Goal: Task Accomplishment & Management: Complete application form

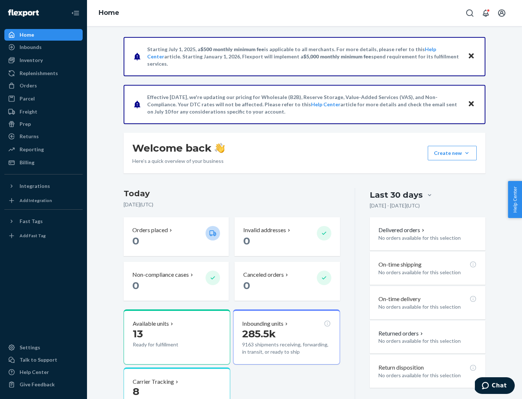
click at [467, 153] on button "Create new Create new inbound Create new order Create new product" at bounding box center [452, 153] width 49 height 14
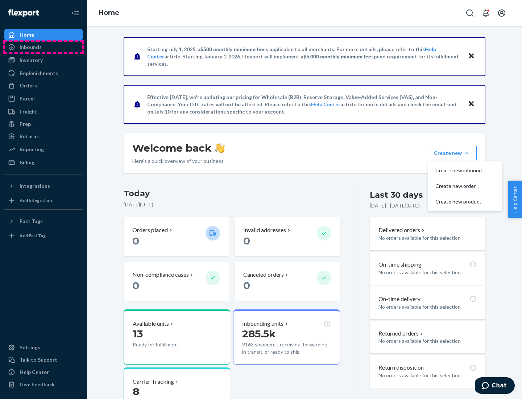
click at [43, 47] on div "Inbounds" at bounding box center [43, 47] width 77 height 10
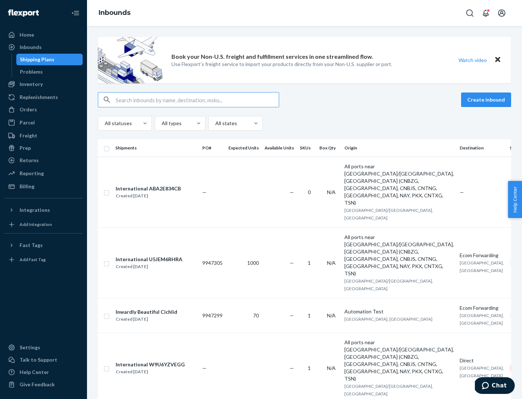
click at [487, 100] on button "Create inbound" at bounding box center [486, 99] width 50 height 14
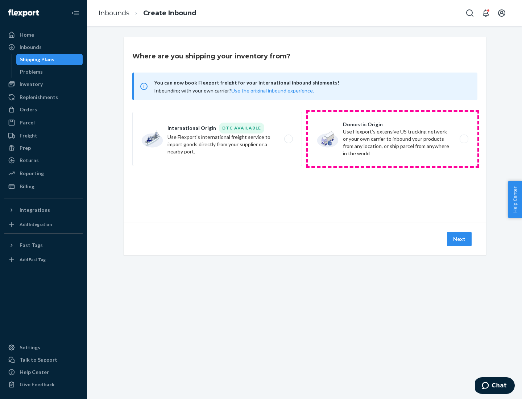
click at [393, 139] on label "Domestic Origin Use Flexport’s extensive US trucking network or your own carrie…" at bounding box center [393, 139] width 170 height 54
click at [464, 139] on input "Domestic Origin Use Flexport’s extensive US trucking network or your own carrie…" at bounding box center [466, 139] width 5 height 5
radio input "true"
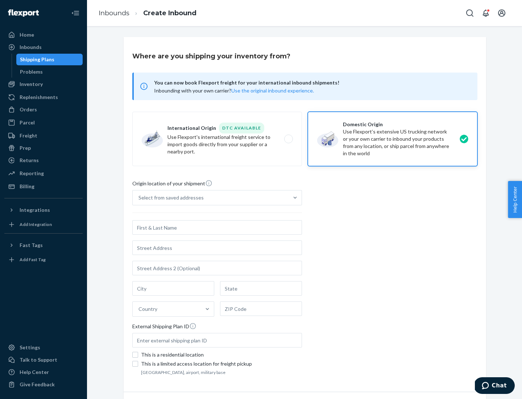
click at [169, 198] on div "Select from saved addresses" at bounding box center [170, 197] width 65 height 7
click at [139, 198] on input "Select from saved addresses" at bounding box center [138, 197] width 1 height 7
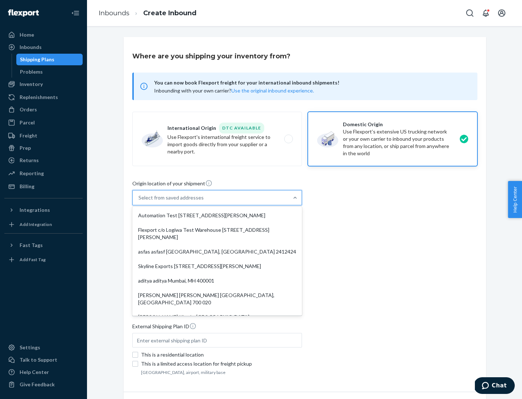
scroll to position [3, 0]
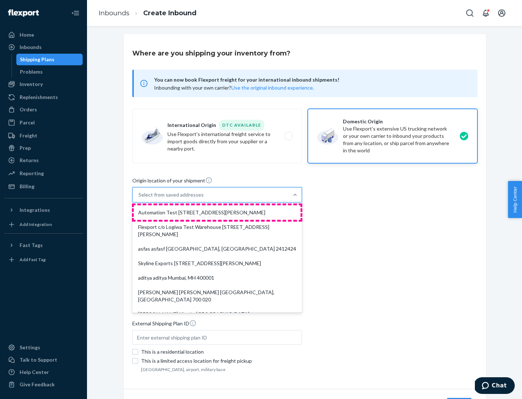
click at [217, 212] on div "Automation Test [STREET_ADDRESS][PERSON_NAME]" at bounding box center [217, 212] width 167 height 14
click at [139, 198] on input "option Automation Test [STREET_ADDRESS][PERSON_NAME]. 9 results available. Use …" at bounding box center [138, 194] width 1 height 7
type input "Automation Test"
type input "9th Floor"
type input "[GEOGRAPHIC_DATA]"
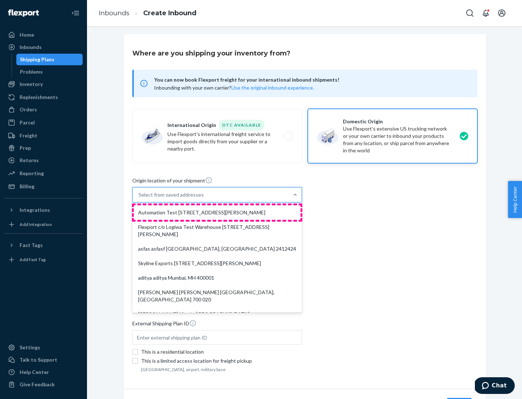
type input "CA"
type input "94104"
type input "[STREET_ADDRESS][PERSON_NAME]"
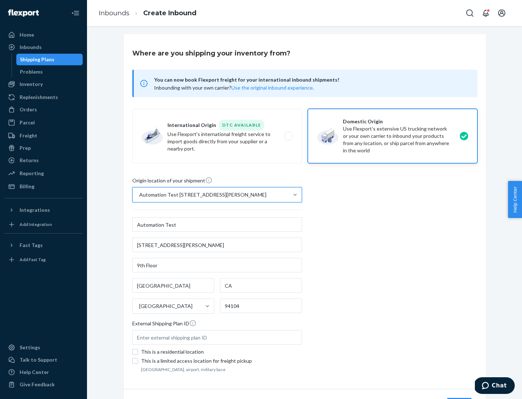
scroll to position [42, 0]
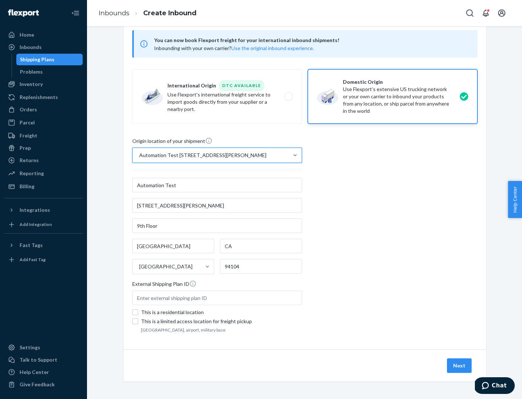
click at [460, 365] on button "Next" at bounding box center [459, 365] width 25 height 14
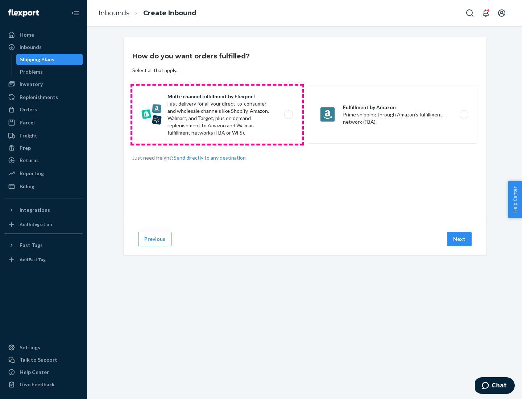
click at [217, 115] on label "Multi-channel fulfillment by Flexport Fast delivery for all your direct-to-cons…" at bounding box center [217, 115] width 170 height 58
click at [288, 115] on input "Multi-channel fulfillment by Flexport Fast delivery for all your direct-to-cons…" at bounding box center [290, 114] width 5 height 5
radio input "true"
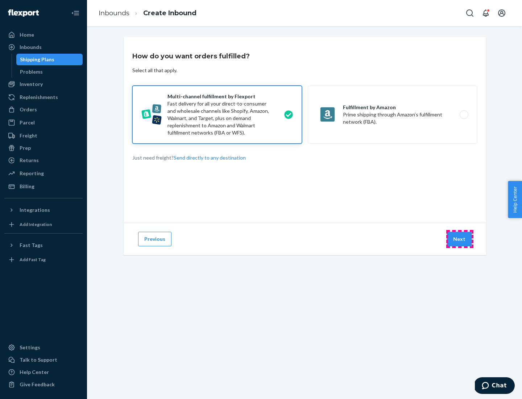
click at [460, 239] on button "Next" at bounding box center [459, 239] width 25 height 14
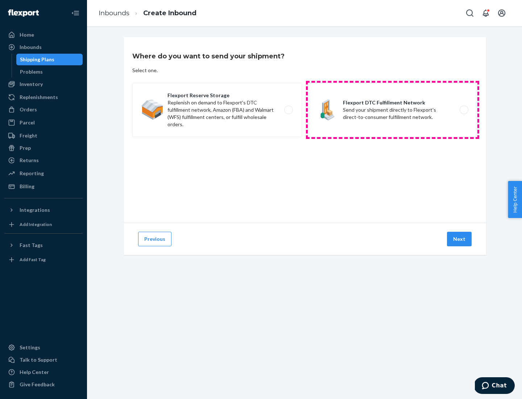
click at [393, 110] on label "Flexport DTC Fulfillment Network Send your shipment directly to Flexport's dire…" at bounding box center [393, 110] width 170 height 54
click at [464, 110] on input "Flexport DTC Fulfillment Network Send your shipment directly to Flexport's dire…" at bounding box center [466, 110] width 5 height 5
radio input "true"
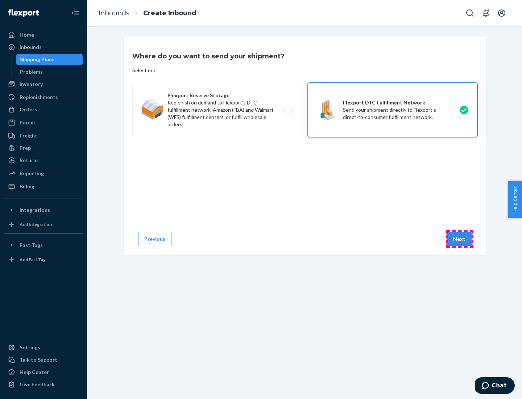
click at [460, 239] on button "Next" at bounding box center [459, 239] width 25 height 14
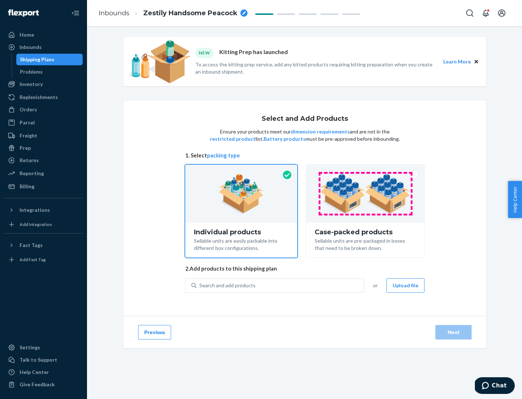
click at [365, 194] on img at bounding box center [365, 194] width 90 height 40
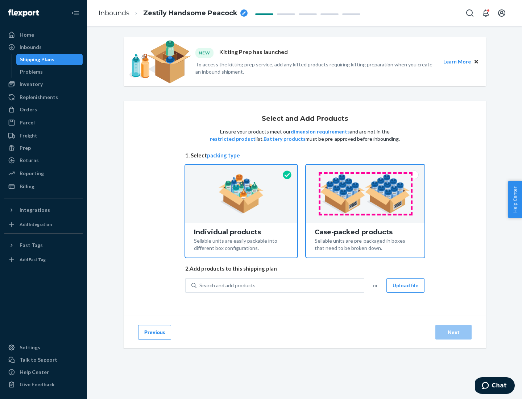
click at [365, 169] on input "Case-packed products Sellable units are pre-packaged in boxes that need to be b…" at bounding box center [365, 167] width 5 height 5
radio input "true"
radio input "false"
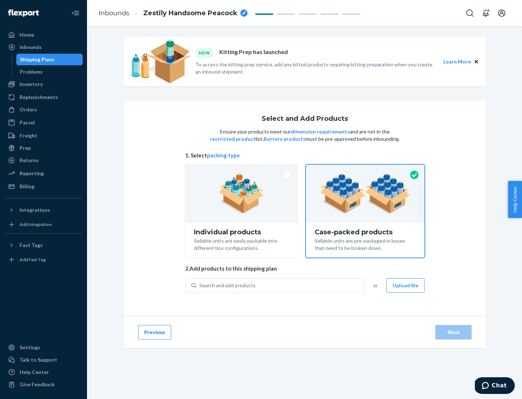
click at [281, 285] on div "Search and add products" at bounding box center [279, 285] width 167 height 13
click at [200, 285] on input "Search and add products" at bounding box center [199, 285] width 1 height 7
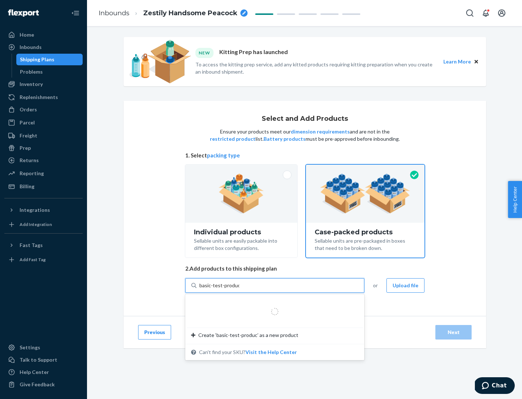
type input "basic-test-product-1"
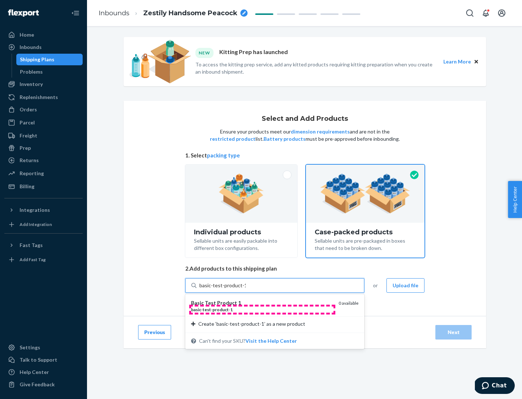
click at [262, 309] on div "basic - test - product - 1" at bounding box center [262, 309] width 142 height 6
click at [246, 289] on input "basic-test-product-1" at bounding box center [222, 285] width 46 height 7
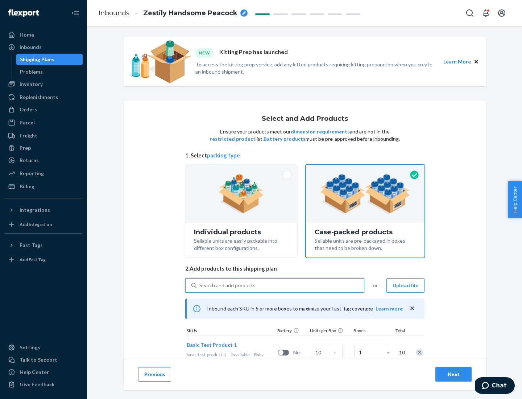
scroll to position [26, 0]
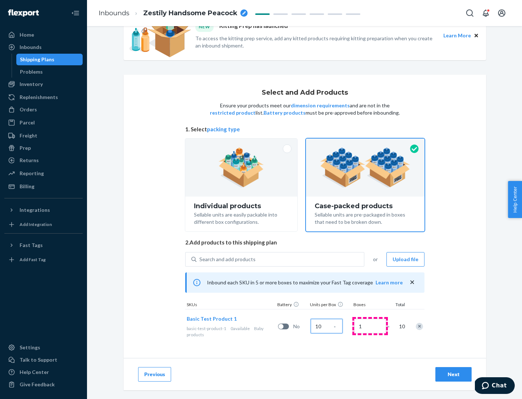
type input "10"
type input "7"
click at [453, 374] on div "Next" at bounding box center [453, 373] width 24 height 7
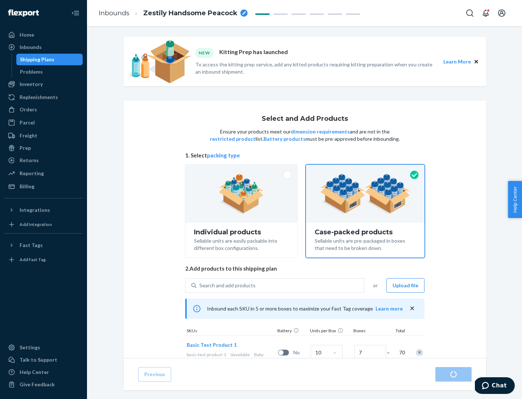
radio input "true"
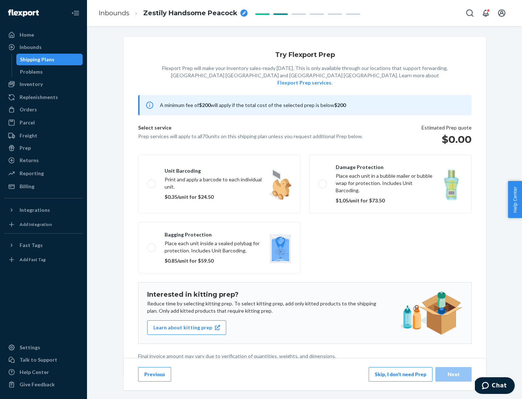
scroll to position [2, 0]
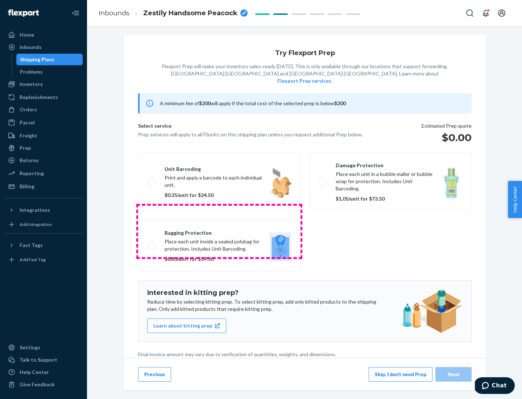
click at [219, 231] on label "Bagging protection Place each unit inside a sealed polybag for protection. Incl…" at bounding box center [219, 245] width 162 height 51
click at [152, 243] on input "Bagging protection Place each unit inside a sealed polybag for protection. Incl…" at bounding box center [149, 245] width 5 height 5
checkbox input "true"
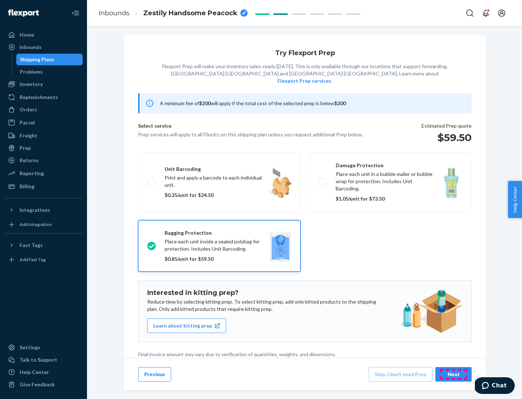
click at [453, 374] on div "Next" at bounding box center [453, 373] width 24 height 7
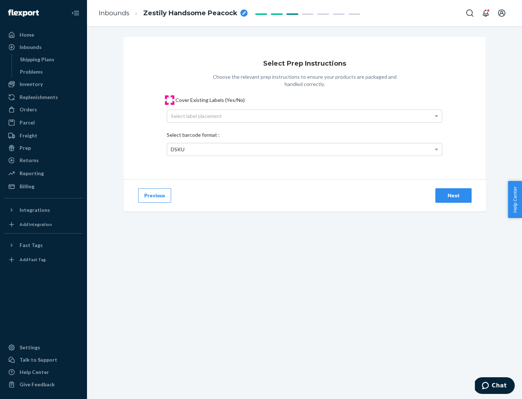
click at [170, 100] on input "Cover Existing Labels (Yes/No)" at bounding box center [170, 100] width 6 height 6
checkbox input "true"
click at [304, 116] on div "Select label placement" at bounding box center [304, 116] width 275 height 12
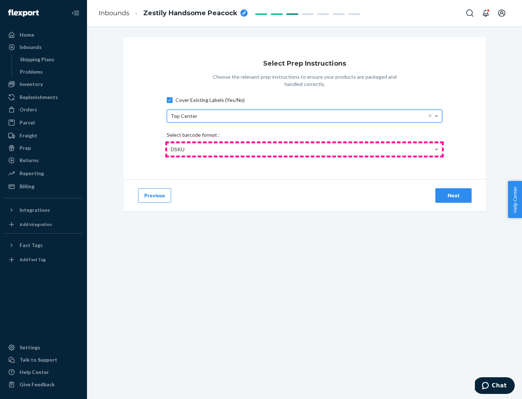
click at [304, 149] on div "DSKU" at bounding box center [304, 149] width 275 height 12
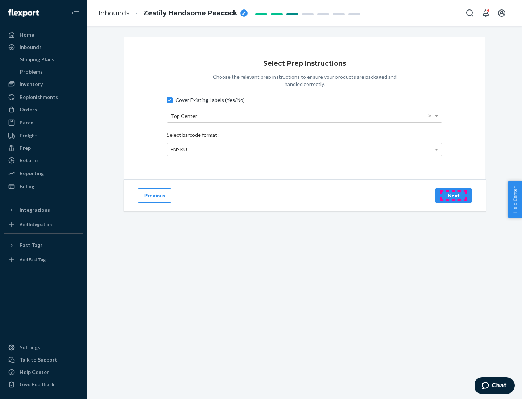
click at [453, 195] on div "Next" at bounding box center [453, 195] width 24 height 7
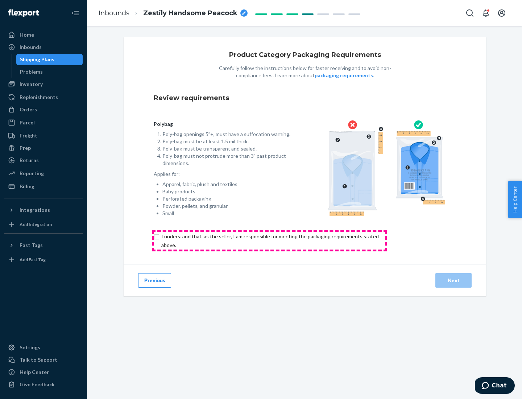
click at [269, 240] on input "checkbox" at bounding box center [274, 240] width 241 height 17
checkbox input "true"
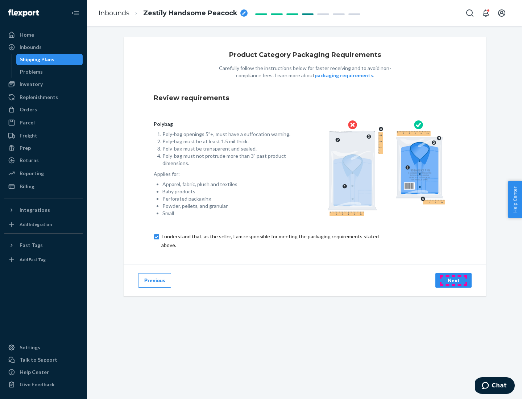
click at [453, 280] on div "Next" at bounding box center [453, 280] width 24 height 7
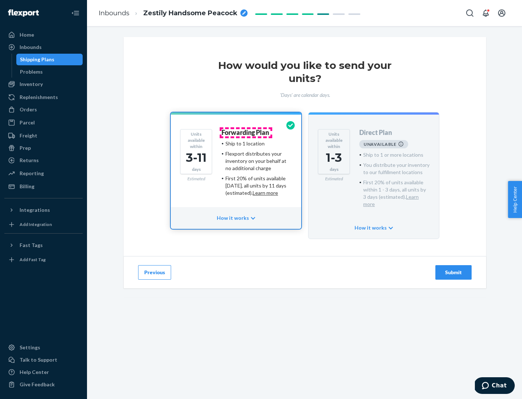
click at [246, 132] on h4 "Forwarding Plan" at bounding box center [244, 132] width 47 height 7
click at [453, 269] on div "Submit" at bounding box center [453, 272] width 24 height 7
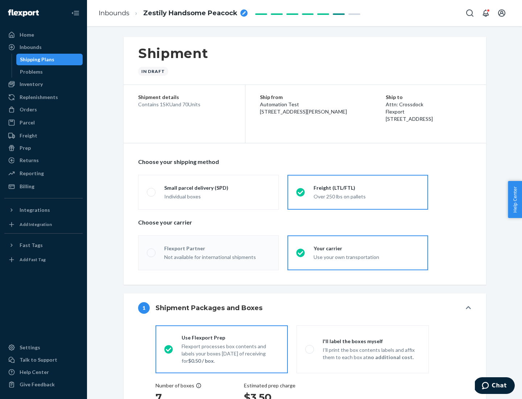
radio input "true"
radio input "false"
radio input "true"
radio input "false"
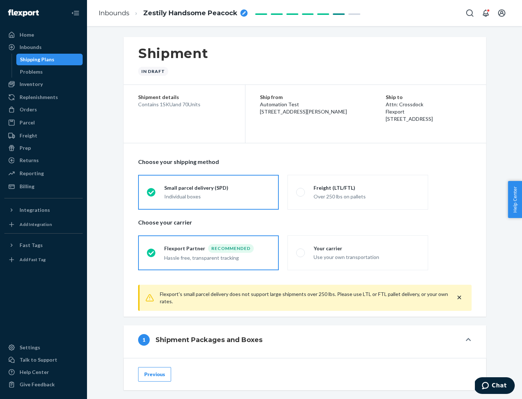
click at [217, 196] on div "Individual boxes" at bounding box center [217, 196] width 106 height 7
click at [151, 194] on input "Small parcel delivery (SPD) Individual boxes" at bounding box center [149, 192] width 5 height 5
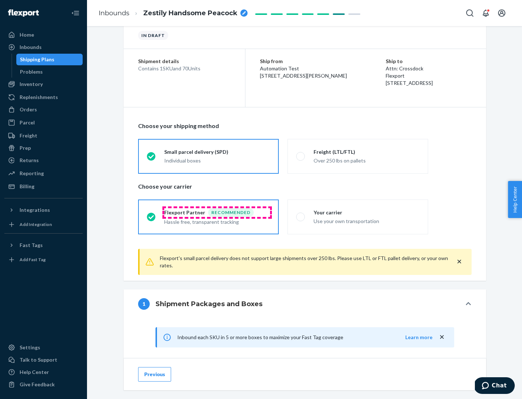
click at [217, 212] on div "Recommended" at bounding box center [231, 212] width 46 height 9
click at [151, 214] on input "Flexport Partner Recommended Hassle free, transparent tracking" at bounding box center [149, 216] width 5 height 5
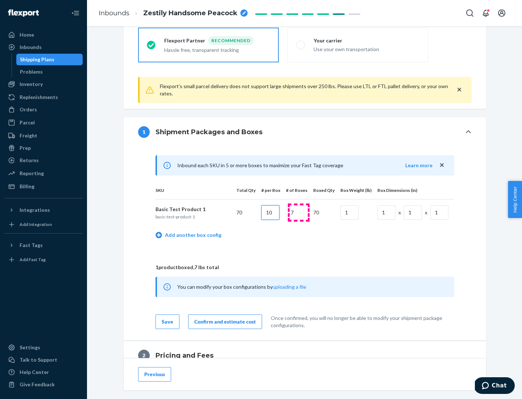
type input "10"
type input "7"
type input "1"
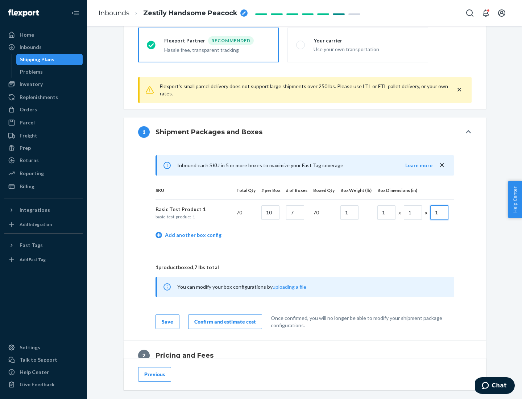
scroll to position [317, 0]
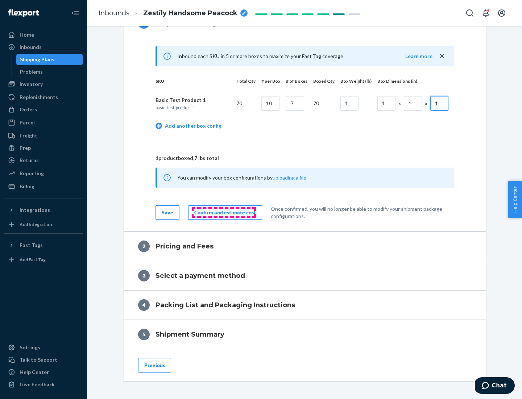
type input "1"
click at [224, 212] on div "Confirm and estimate cost" at bounding box center [225, 212] width 62 height 7
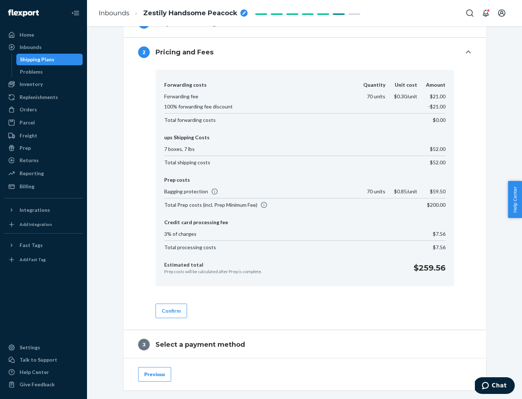
scroll to position [415, 0]
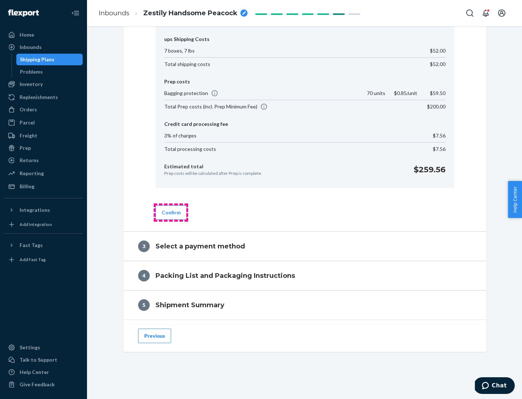
click at [171, 212] on button "Confirm" at bounding box center [171, 212] width 32 height 14
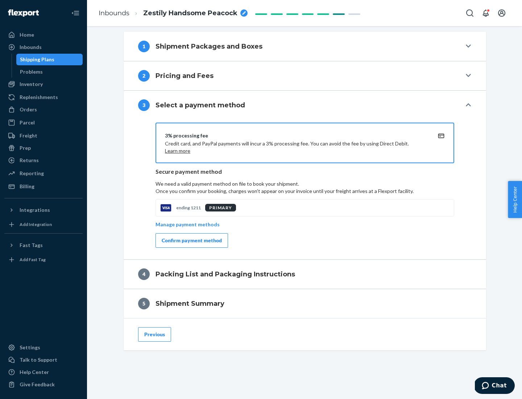
scroll to position [293, 0]
click at [191, 240] on div "Confirm payment method" at bounding box center [192, 240] width 60 height 7
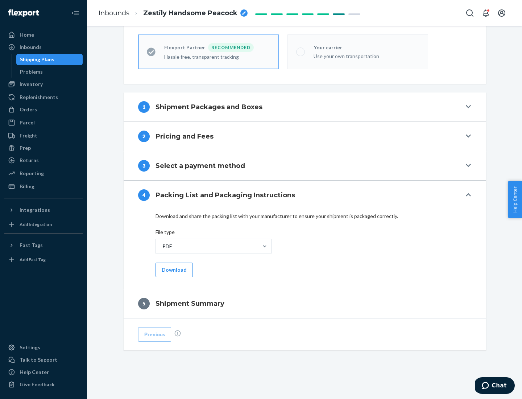
scroll to position [201, 0]
click at [173, 269] on button "Download" at bounding box center [173, 269] width 37 height 14
